Goal: Task Accomplishment & Management: Complete application form

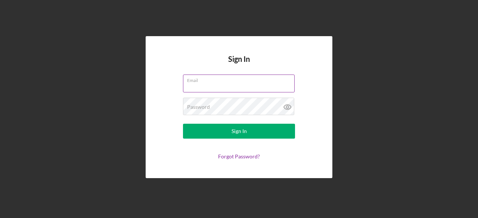
click at [249, 81] on div "Email" at bounding box center [239, 84] width 112 height 19
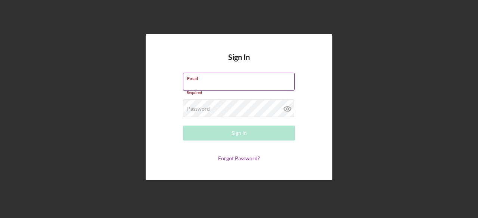
click at [246, 84] on input "Email" at bounding box center [239, 82] width 112 height 18
type input "[EMAIL_ADDRESS][DOMAIN_NAME]"
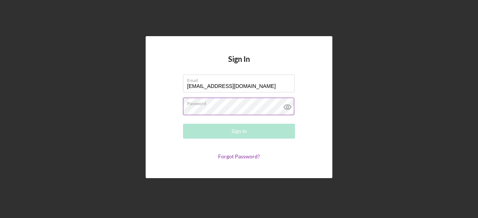
click at [239, 106] on div "Password Required" at bounding box center [239, 107] width 112 height 19
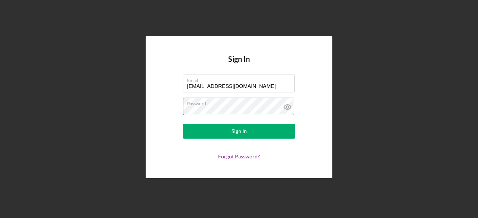
click at [290, 106] on icon at bounding box center [287, 107] width 19 height 19
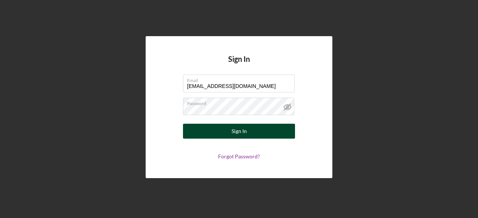
click at [240, 134] on div "Sign In" at bounding box center [238, 131] width 15 height 15
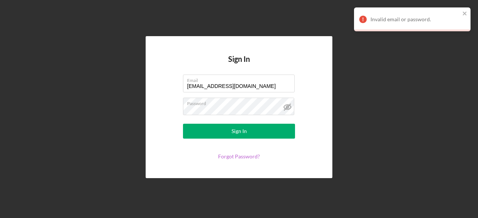
click at [243, 158] on link "Forgot Password?" at bounding box center [239, 156] width 42 height 6
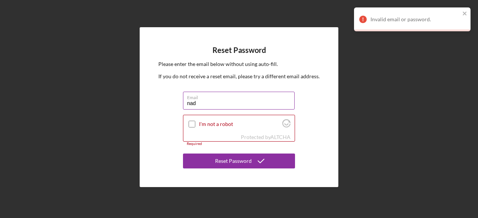
type input "[EMAIL_ADDRESS][DOMAIN_NAME]"
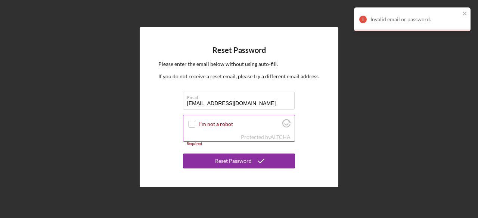
click at [189, 125] on input "I'm not a robot" at bounding box center [192, 124] width 7 height 7
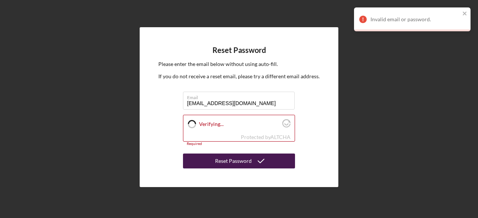
checkbox input "true"
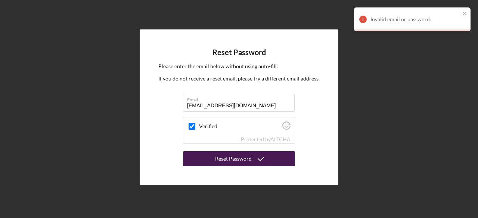
click at [240, 159] on div "Reset Password" at bounding box center [233, 159] width 37 height 15
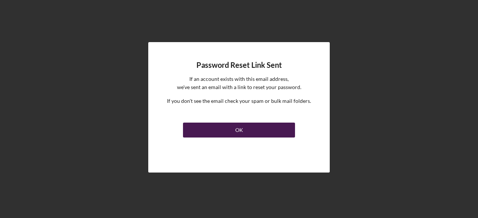
click at [248, 130] on button "OK" at bounding box center [239, 130] width 112 height 15
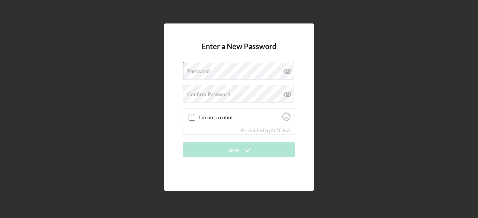
click at [284, 71] on icon at bounding box center [287, 71] width 7 height 5
click at [235, 71] on div "Password" at bounding box center [239, 71] width 112 height 19
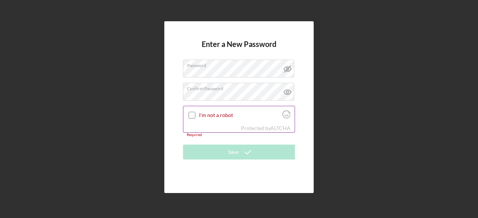
click at [192, 114] on input "I'm not a robot" at bounding box center [192, 115] width 7 height 7
checkbox input "true"
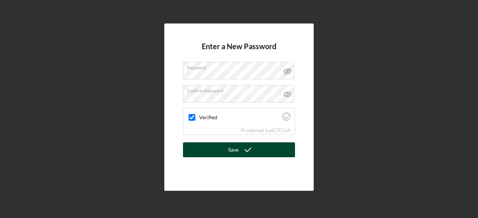
click at [240, 153] on icon "submit" at bounding box center [248, 150] width 19 height 19
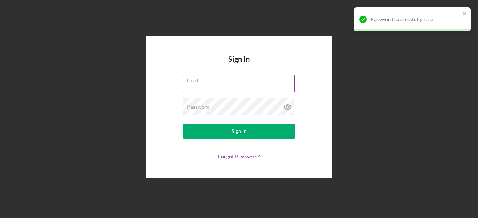
click at [236, 87] on input "Email" at bounding box center [239, 84] width 112 height 18
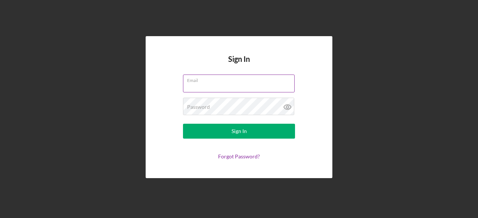
type input "[EMAIL_ADDRESS][DOMAIN_NAME]"
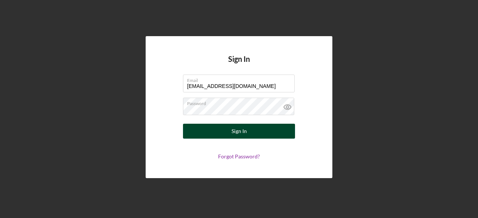
click at [234, 130] on div "Sign In" at bounding box center [238, 131] width 15 height 15
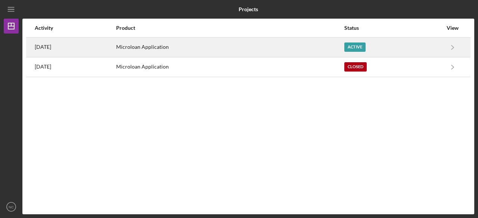
click at [223, 54] on div "Microloan Application" at bounding box center [229, 47] width 227 height 19
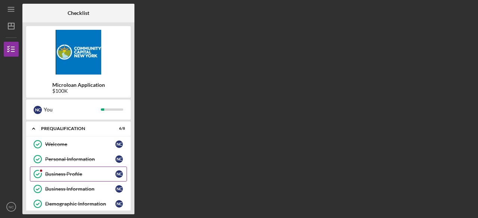
click at [69, 170] on link "Business Profile Business Profile N C" at bounding box center [78, 174] width 97 height 15
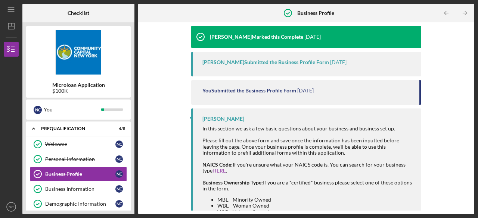
scroll to position [119, 0]
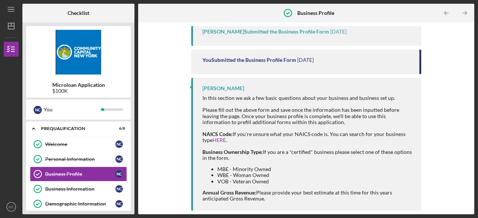
click at [144, 136] on div "View the Form Form Icon/Message Comment [PERSON_NAME] Marked this Complete [DAT…" at bounding box center [306, 118] width 329 height 185
click at [133, 211] on div "Microloan Application $100K N C You Icon/Expander Prequalification 6 / 8 Welcom…" at bounding box center [78, 118] width 112 height 192
click at [145, 77] on div "View the Form Form Icon/Message Comment [PERSON_NAME] Marked this Complete [DAT…" at bounding box center [306, 118] width 329 height 185
click at [119, 73] on img at bounding box center [78, 52] width 105 height 45
click at [85, 177] on link "Business Profile Business Profile N C" at bounding box center [78, 174] width 97 height 15
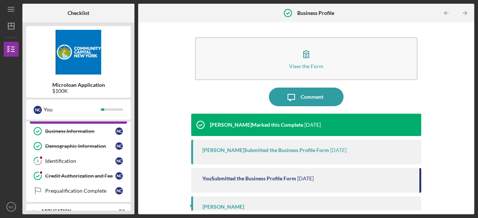
scroll to position [60, 0]
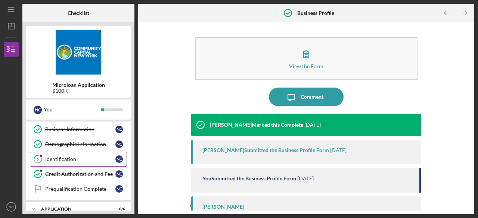
click at [77, 160] on div "Identification" at bounding box center [80, 159] width 70 height 6
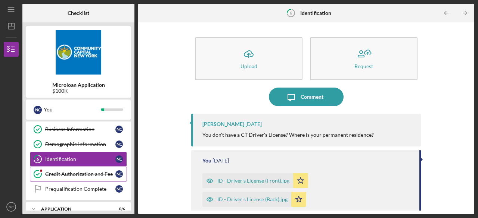
click at [89, 175] on div "Credit Authorization and Fee" at bounding box center [80, 174] width 70 height 6
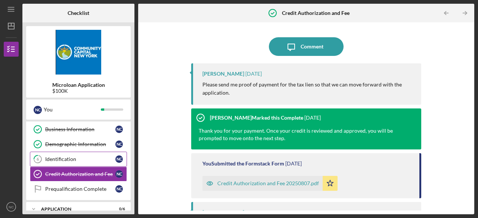
click at [86, 158] on div "Identification" at bounding box center [80, 159] width 70 height 6
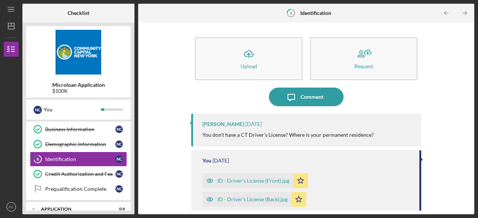
scroll to position [75, 0]
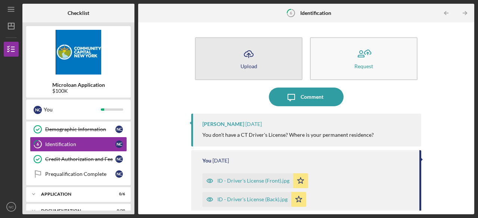
click at [256, 57] on icon "Icon/Upload" at bounding box center [248, 54] width 19 height 19
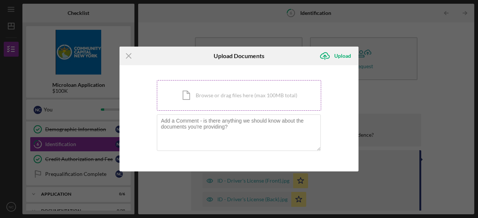
click at [210, 97] on div "Icon/Document Browse or drag files here (max 100MB total) Tap to choose files o…" at bounding box center [239, 95] width 164 height 31
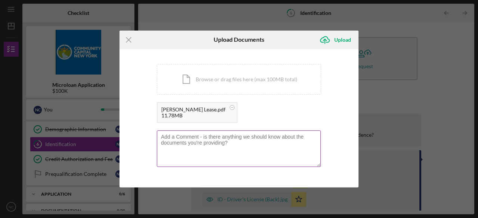
click at [241, 140] on textarea at bounding box center [239, 149] width 164 height 37
type textarea "J"
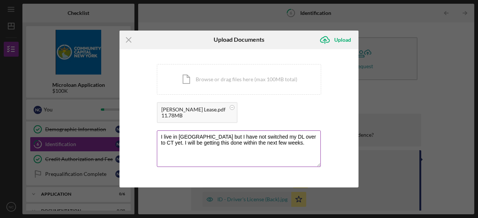
click at [184, 135] on textarea "I live in [GEOGRAPHIC_DATA] but I have not switched my DL over to CT yet. I wil…" at bounding box center [239, 149] width 164 height 37
type textarea "I live in [GEOGRAPHIC_DATA](see lease) but I have not switched my DL over to CT…"
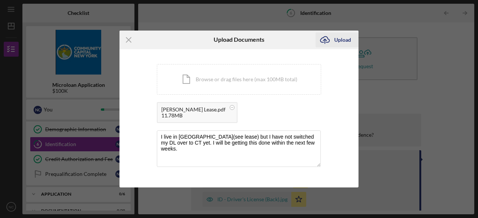
click at [336, 38] on div "Upload" at bounding box center [342, 39] width 17 height 15
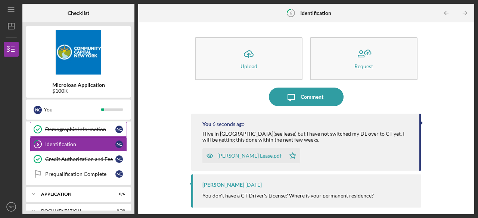
click at [94, 128] on div "Demographic Information" at bounding box center [80, 130] width 70 height 6
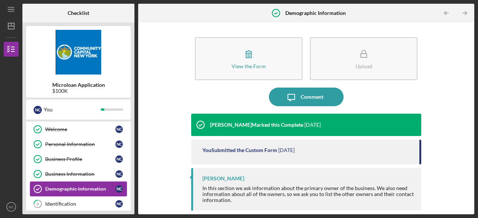
scroll to position [30, 0]
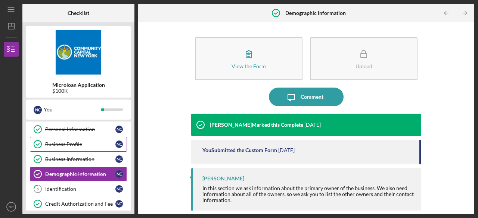
click at [77, 144] on div "Business Profile" at bounding box center [80, 144] width 70 height 6
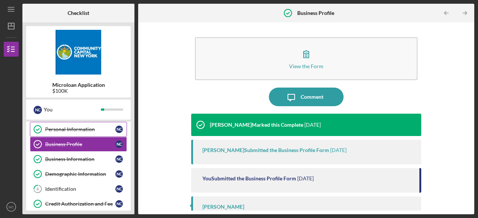
click at [81, 132] on div "Personal Information" at bounding box center [80, 130] width 70 height 6
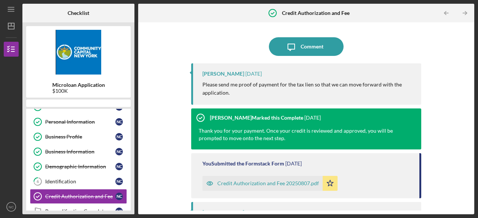
scroll to position [60, 0]
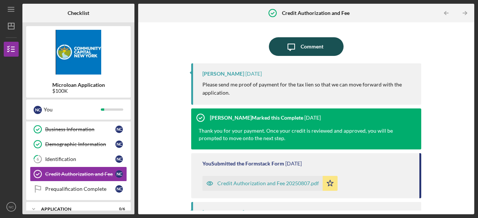
click at [309, 47] on div "Comment" at bounding box center [312, 46] width 23 height 19
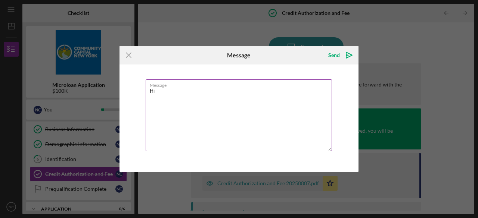
type textarea "H"
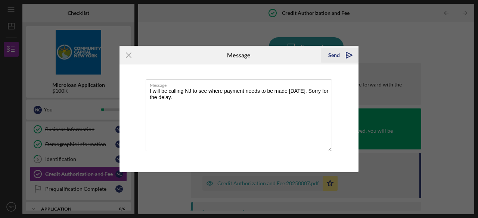
type textarea "I will be calling NJ to see where payment needs to be made today. Sorry for the…"
click at [342, 52] on icon "Icon/icon-invite-send" at bounding box center [349, 55] width 19 height 19
